Goal: Transaction & Acquisition: Book appointment/travel/reservation

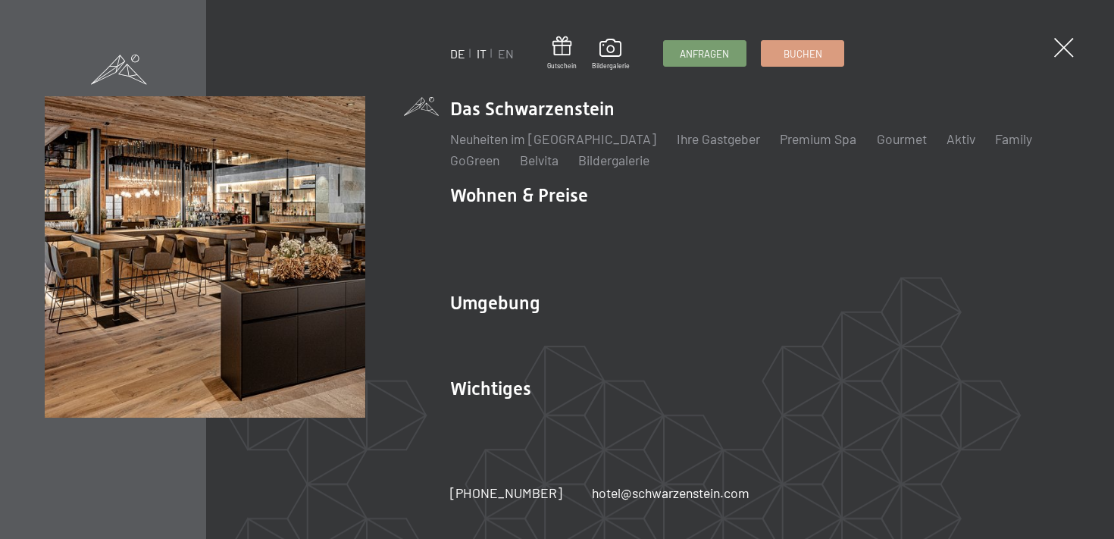
click at [481, 54] on link "IT" at bounding box center [482, 53] width 10 height 14
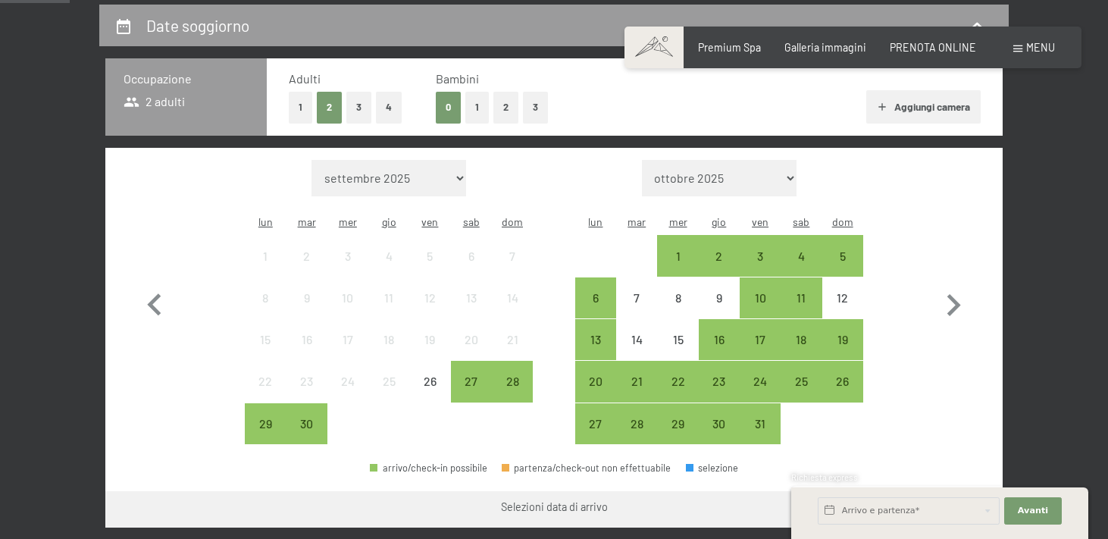
scroll to position [324, 0]
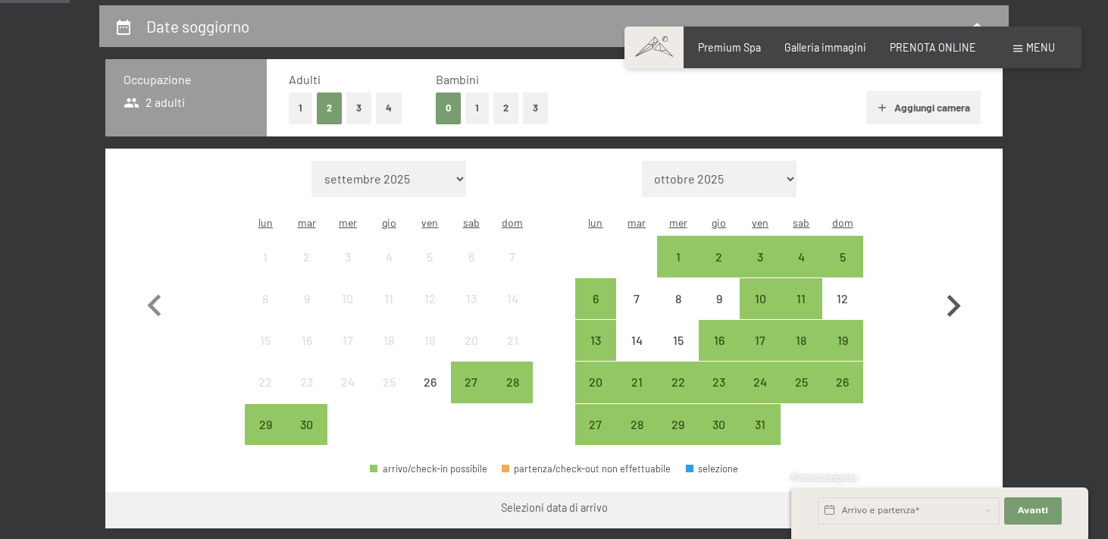
click at [957, 295] on icon "button" at bounding box center [954, 306] width 14 height 22
select select "2025-10-01"
select select "2025-11-01"
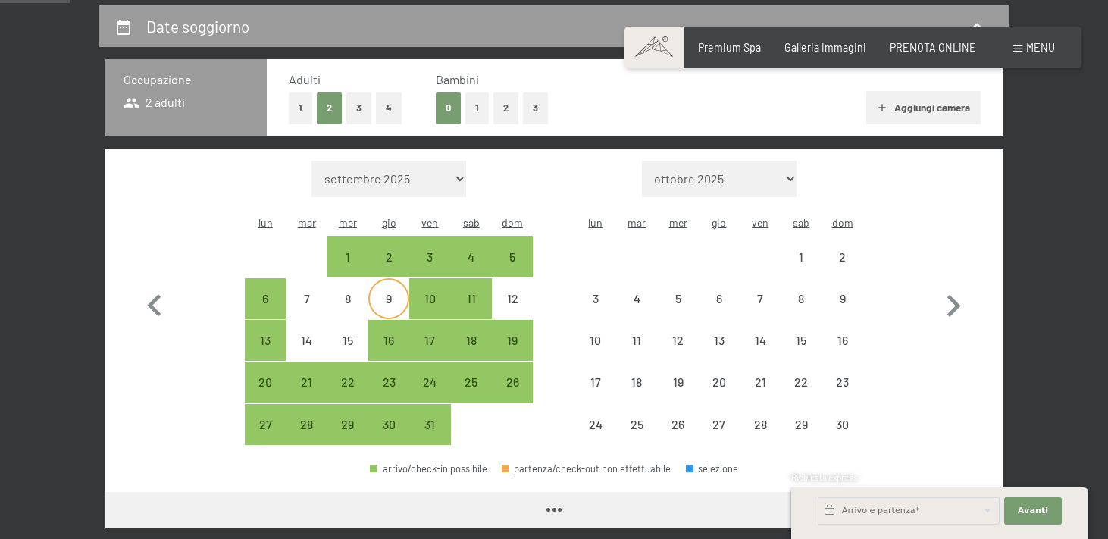
select select "2025-10-01"
select select "2025-11-01"
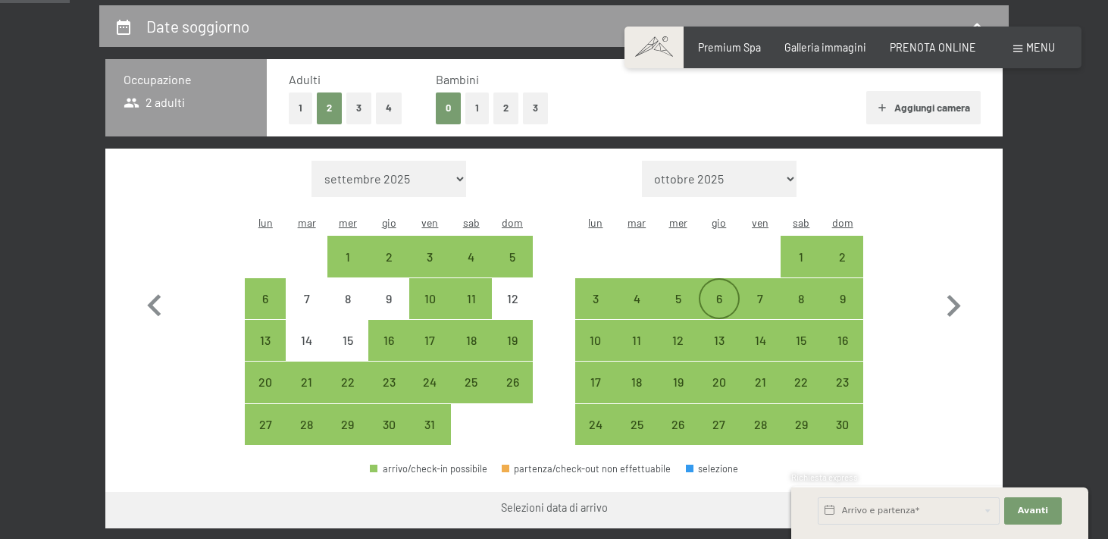
click at [721, 293] on div "6" at bounding box center [719, 312] width 38 height 38
select select "2025-10-01"
select select "2025-11-01"
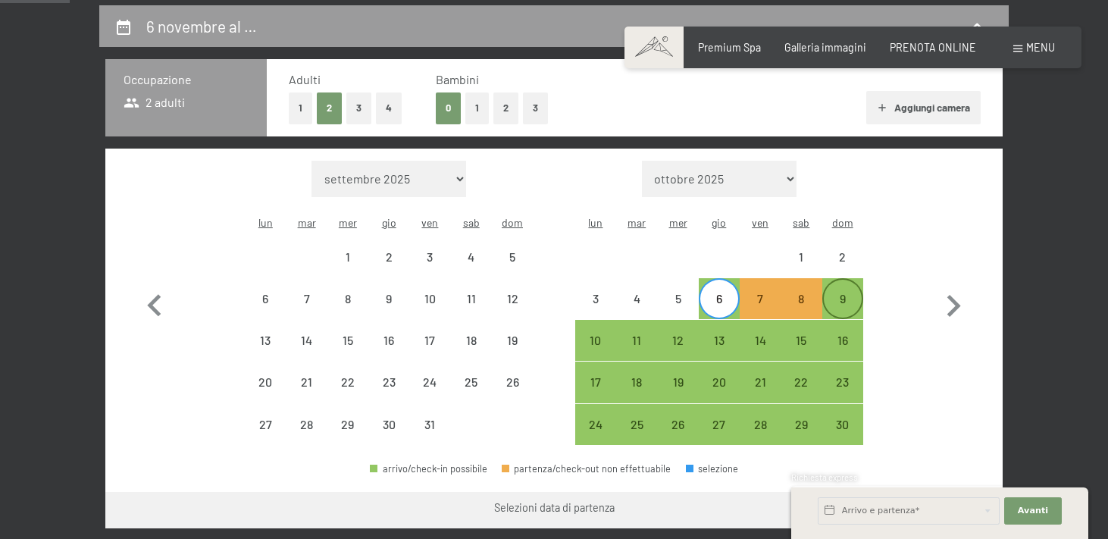
click at [836, 293] on div "9" at bounding box center [843, 312] width 38 height 38
select select "2025-10-01"
select select "2025-11-01"
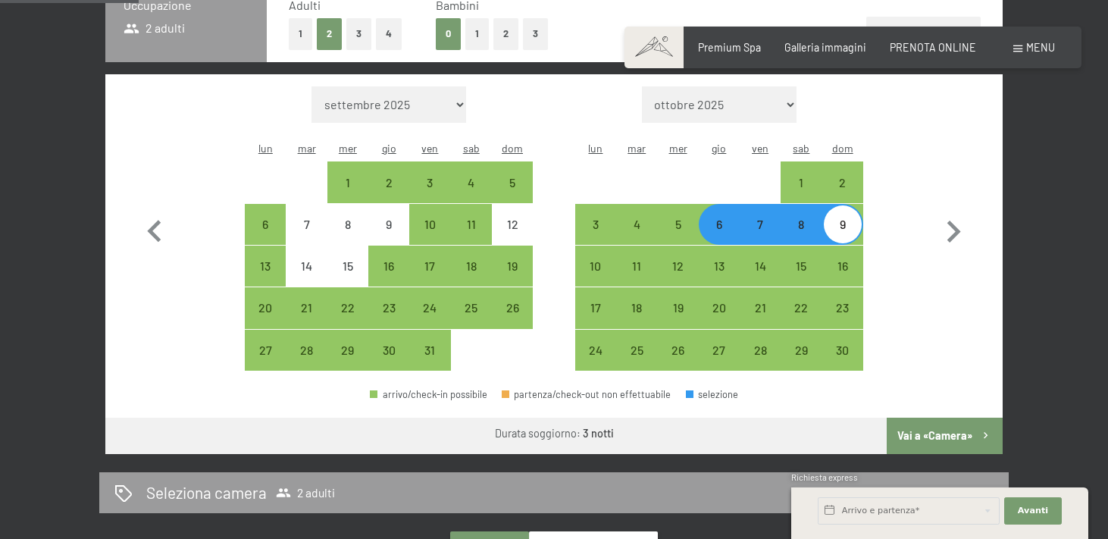
click at [953, 428] on button "Vai a «Camera»" at bounding box center [945, 436] width 116 height 36
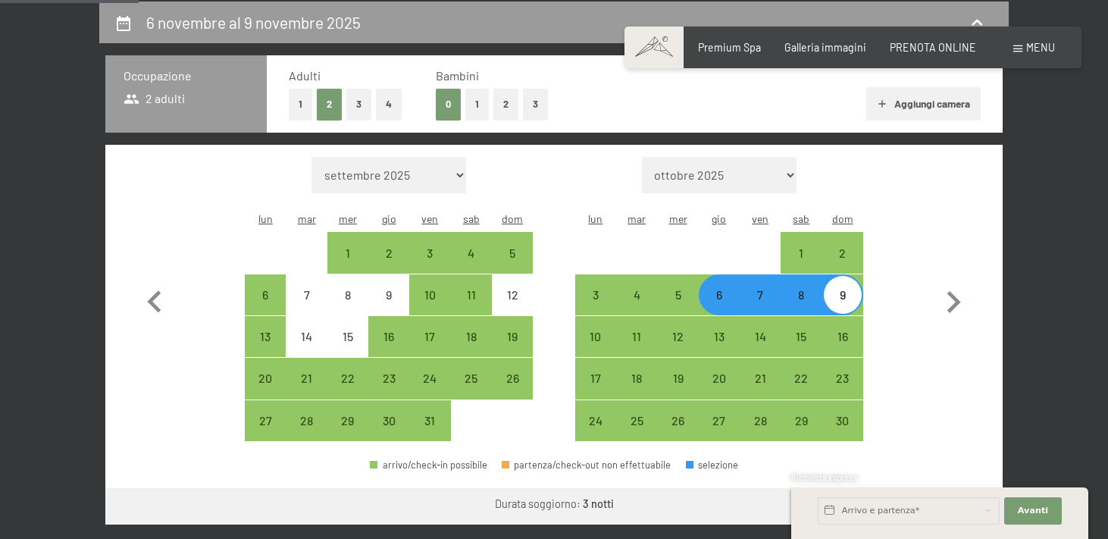
select select "2025-10-01"
select select "2025-11-01"
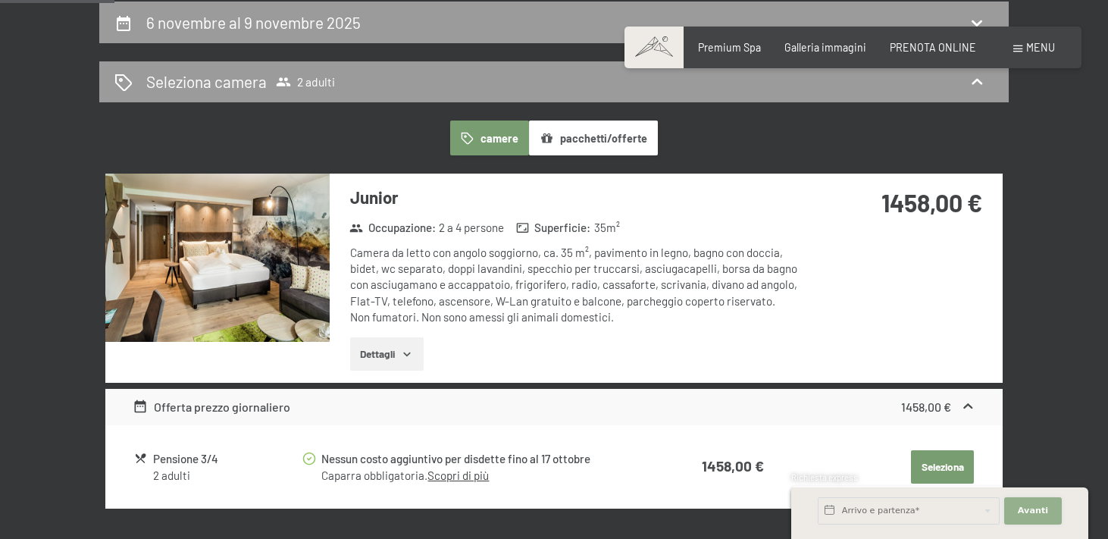
click at [1039, 506] on span "Avanti" at bounding box center [1033, 511] width 30 height 12
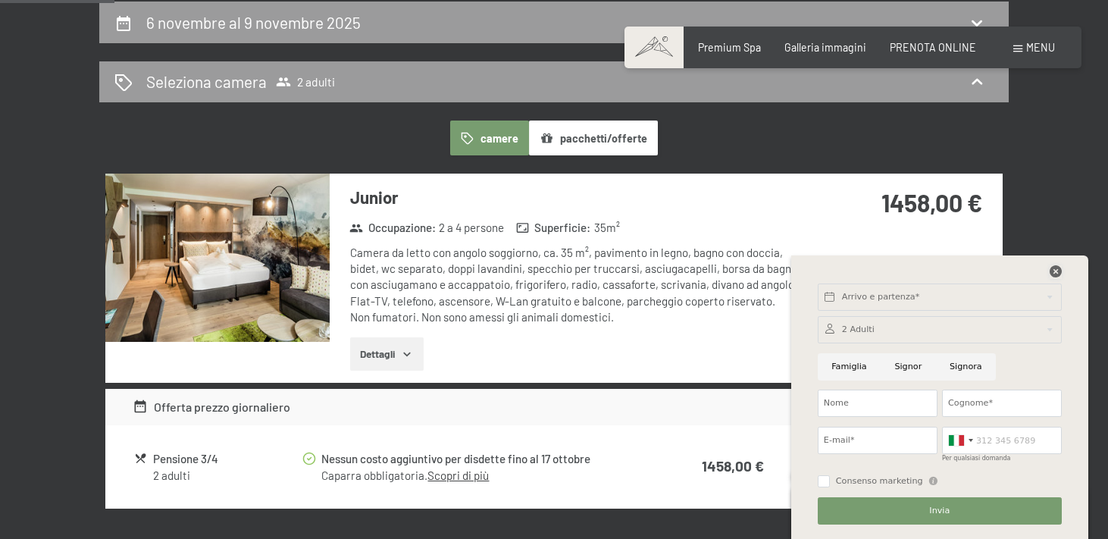
click at [1054, 270] on icon at bounding box center [1056, 271] width 12 height 12
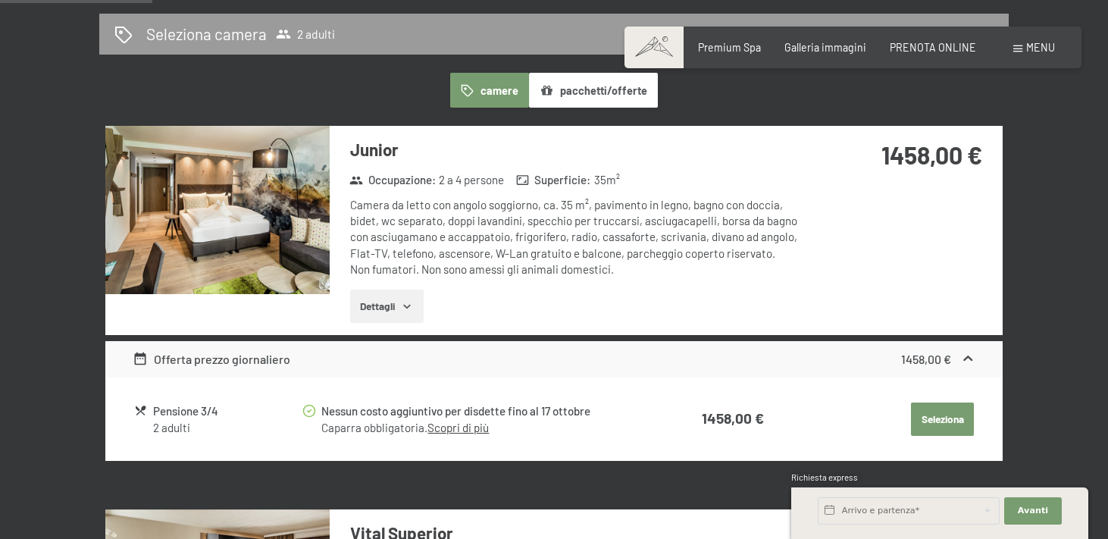
scroll to position [379, 0]
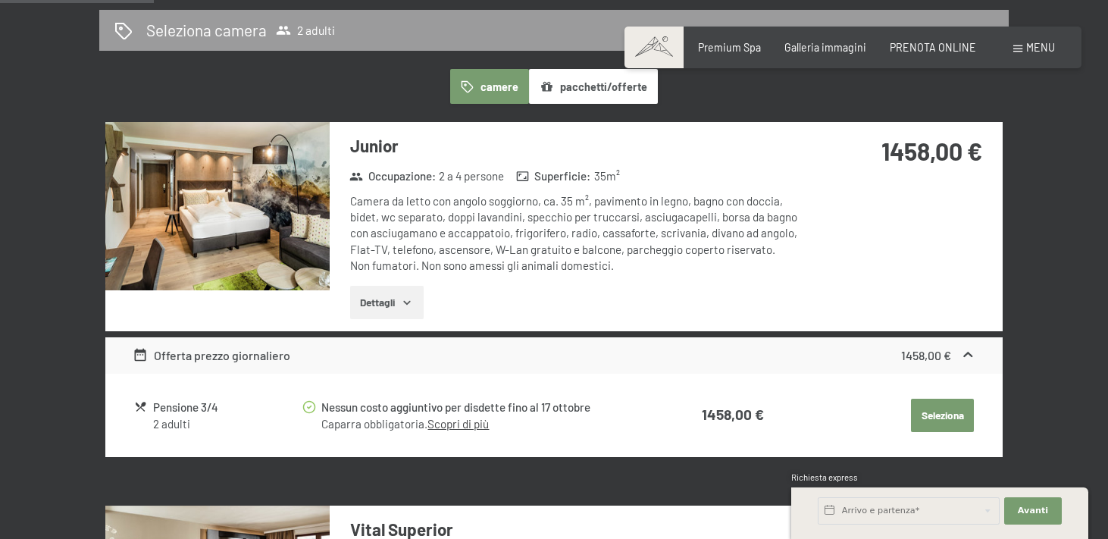
click at [214, 201] on img at bounding box center [217, 206] width 224 height 168
click at [0, 0] on button "button" at bounding box center [0, 0] width 0 height 0
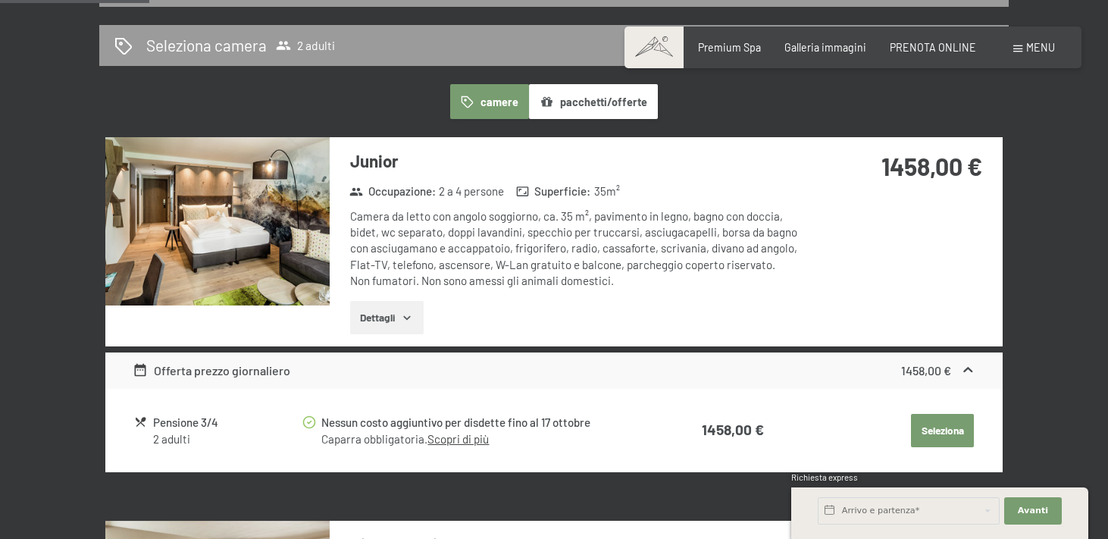
scroll to position [369, 0]
